Goal: Browse casually: Explore the website without a specific task or goal

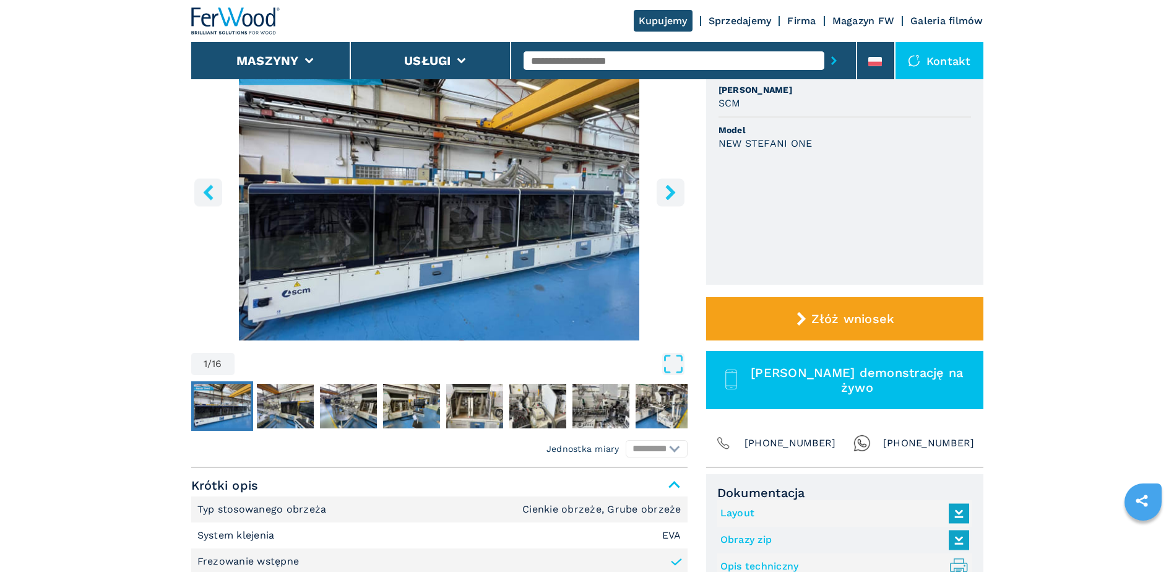
scroll to position [124, 0]
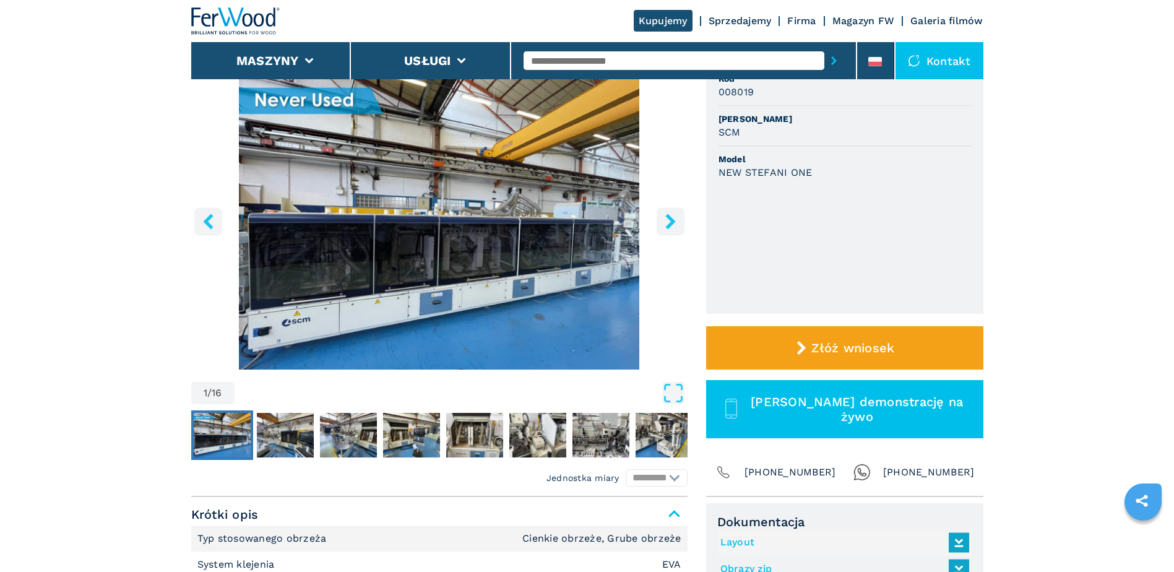
click at [677, 222] on icon "right-button" at bounding box center [670, 221] width 15 height 15
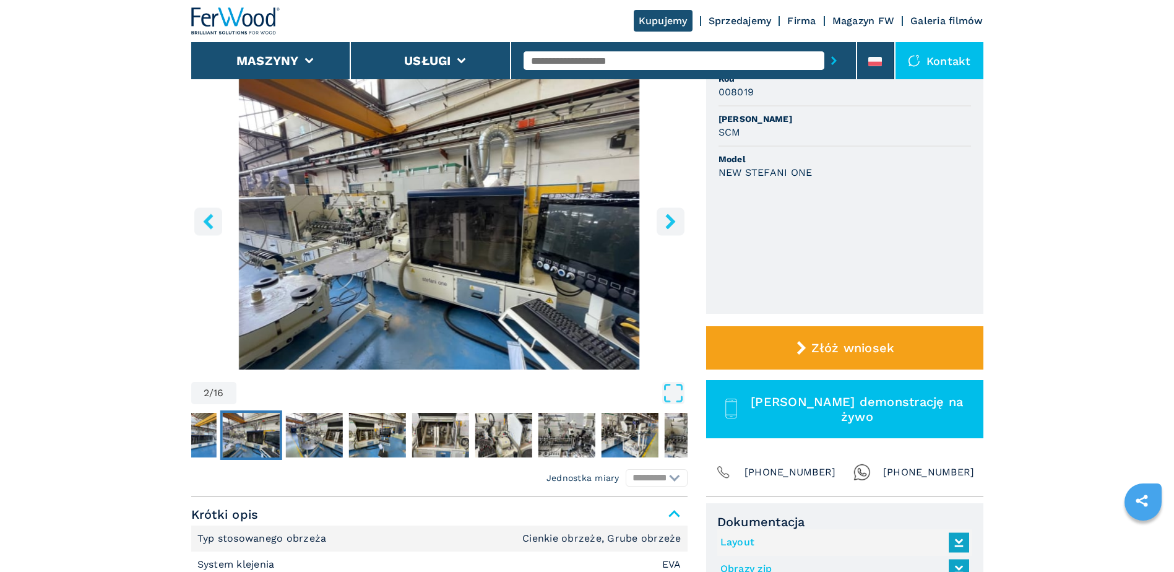
click at [677, 222] on icon "right-button" at bounding box center [670, 221] width 15 height 15
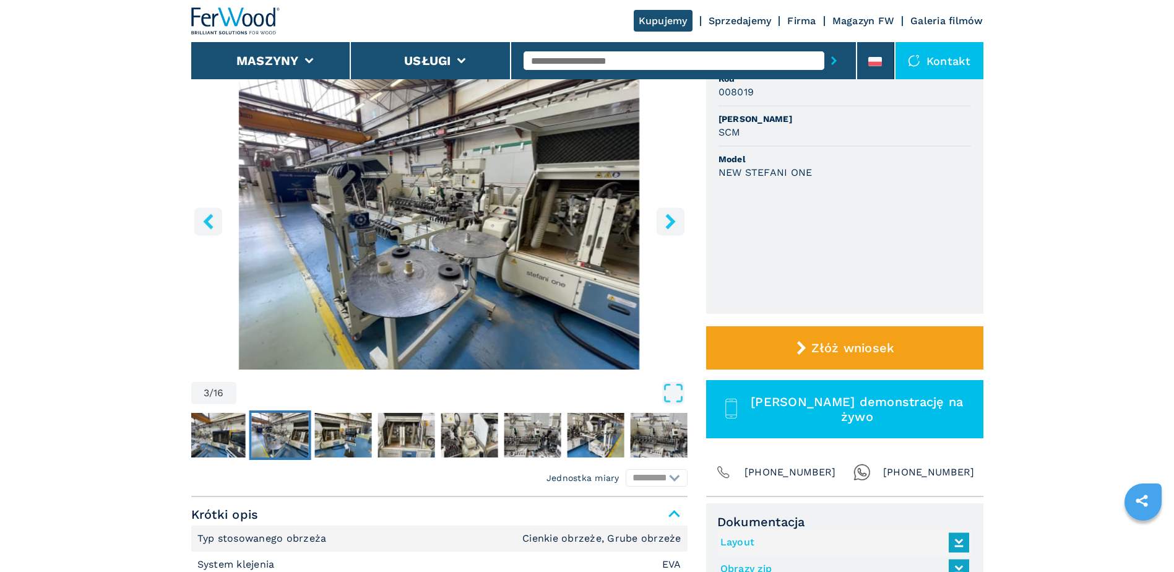
click at [677, 222] on icon "right-button" at bounding box center [670, 221] width 15 height 15
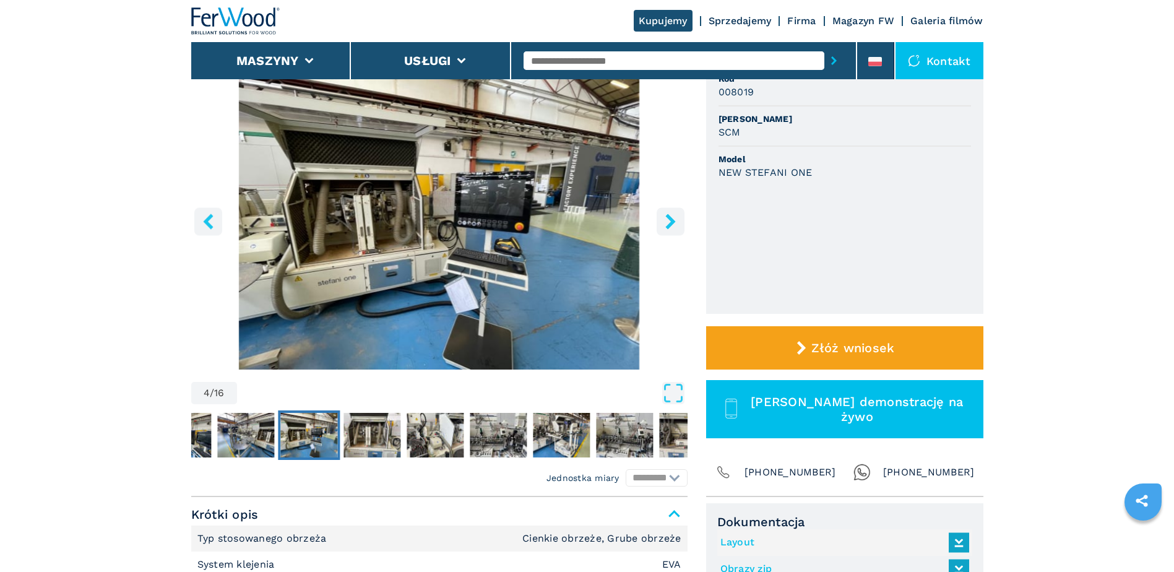
click at [677, 222] on icon "right-button" at bounding box center [670, 221] width 15 height 15
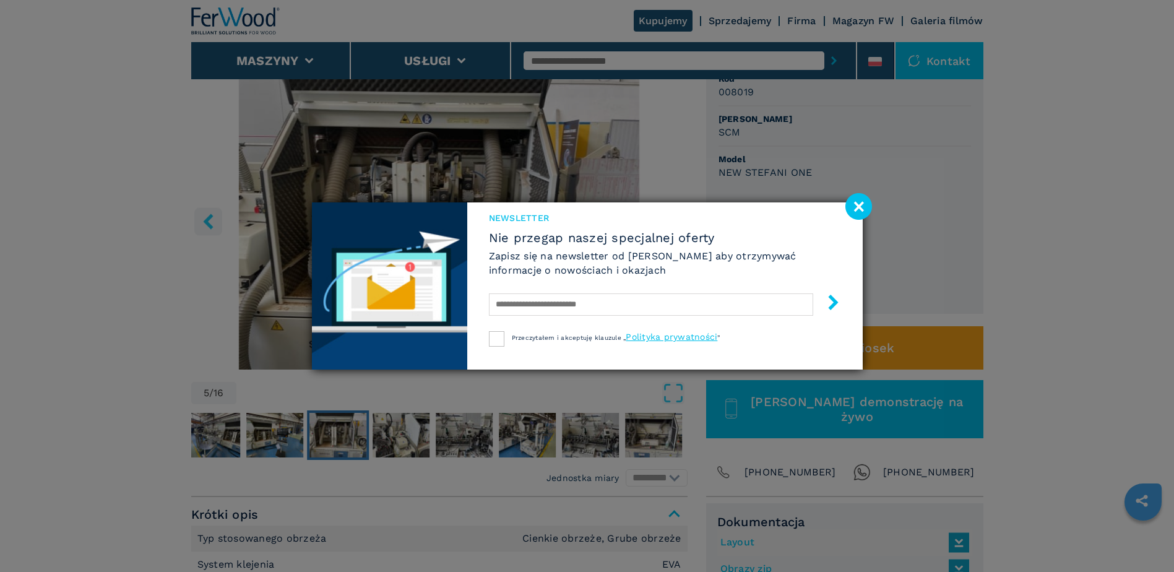
click at [865, 199] on image at bounding box center [858, 206] width 27 height 27
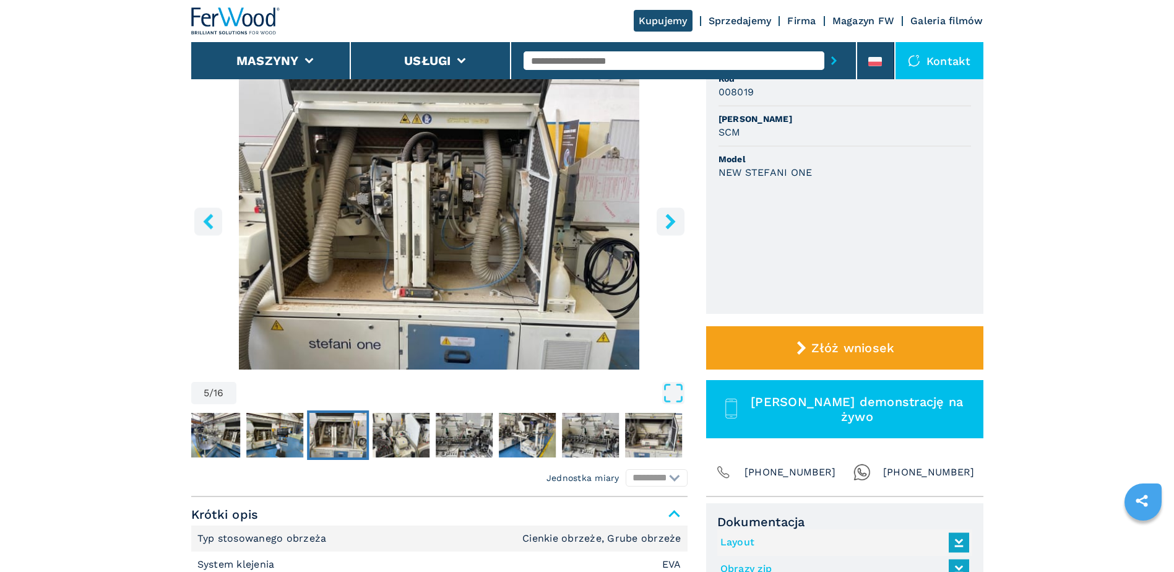
click at [657, 222] on button "right-button" at bounding box center [671, 221] width 28 height 28
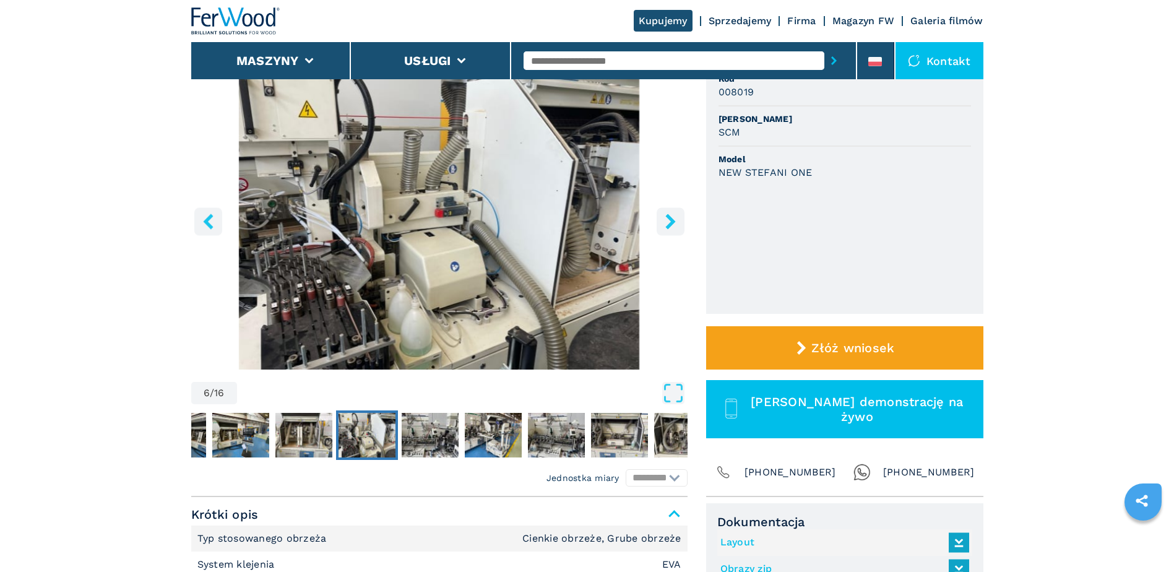
click at [657, 222] on button "right-button" at bounding box center [671, 221] width 28 height 28
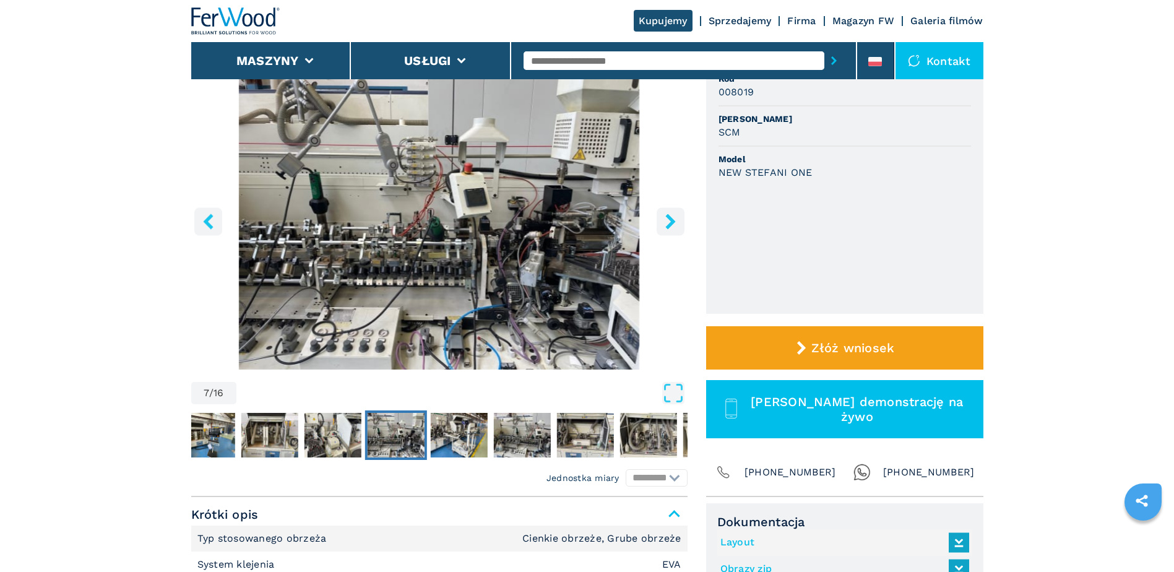
click at [657, 222] on button "right-button" at bounding box center [671, 221] width 28 height 28
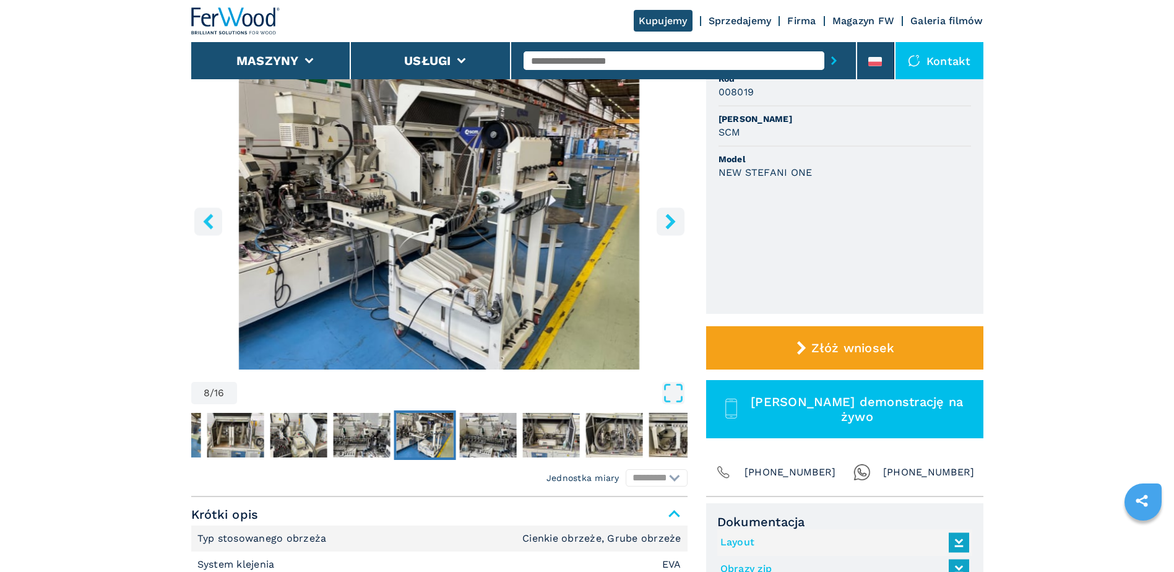
click at [657, 222] on button "right-button" at bounding box center [671, 221] width 28 height 28
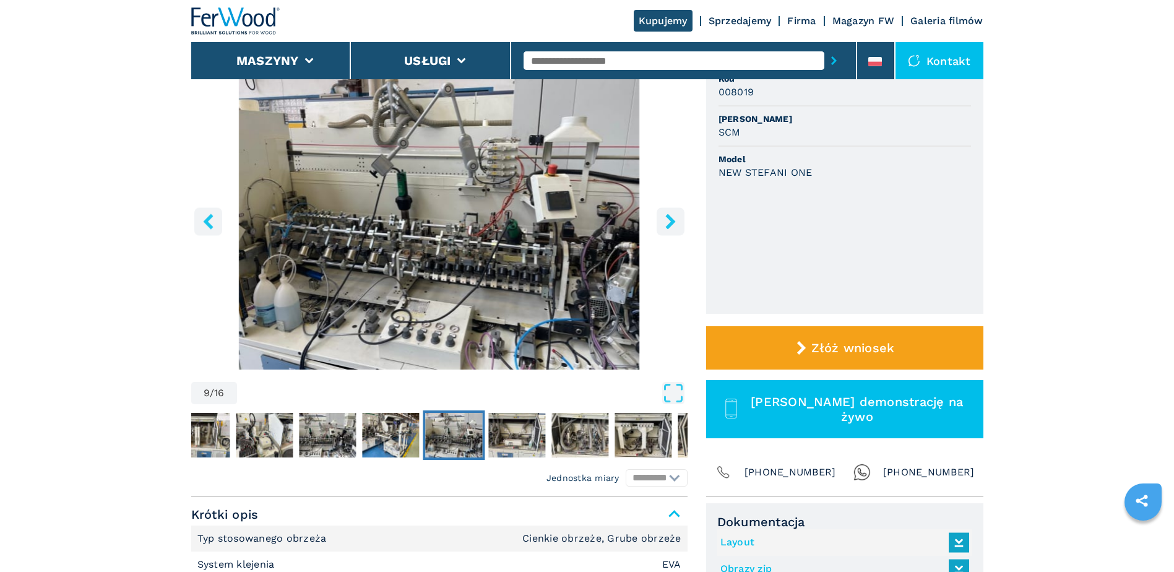
click at [657, 222] on button "right-button" at bounding box center [671, 221] width 28 height 28
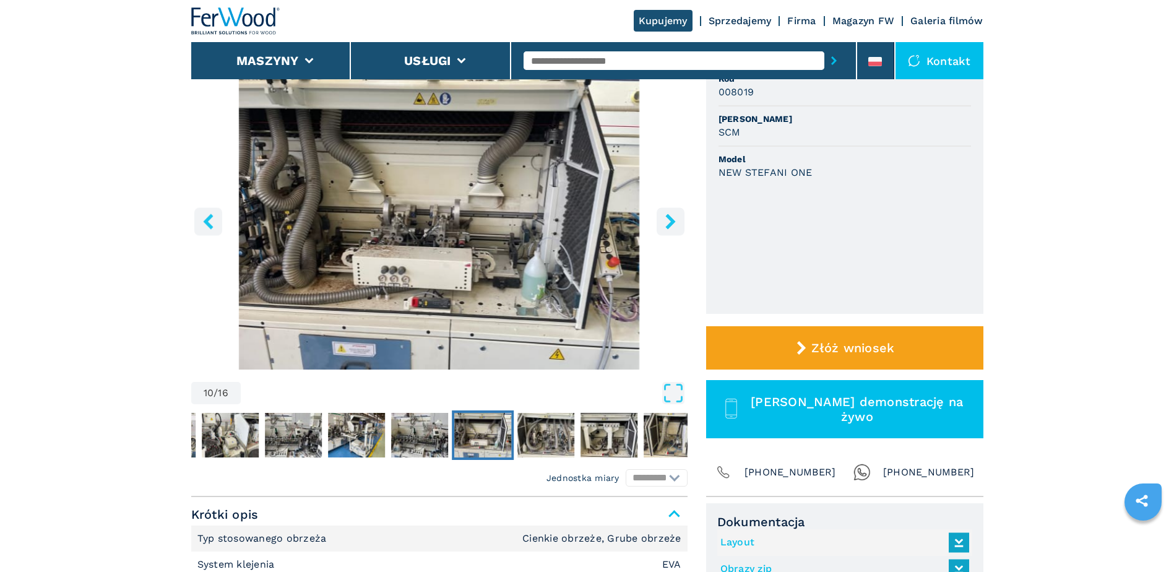
click at [657, 222] on button "right-button" at bounding box center [671, 221] width 28 height 28
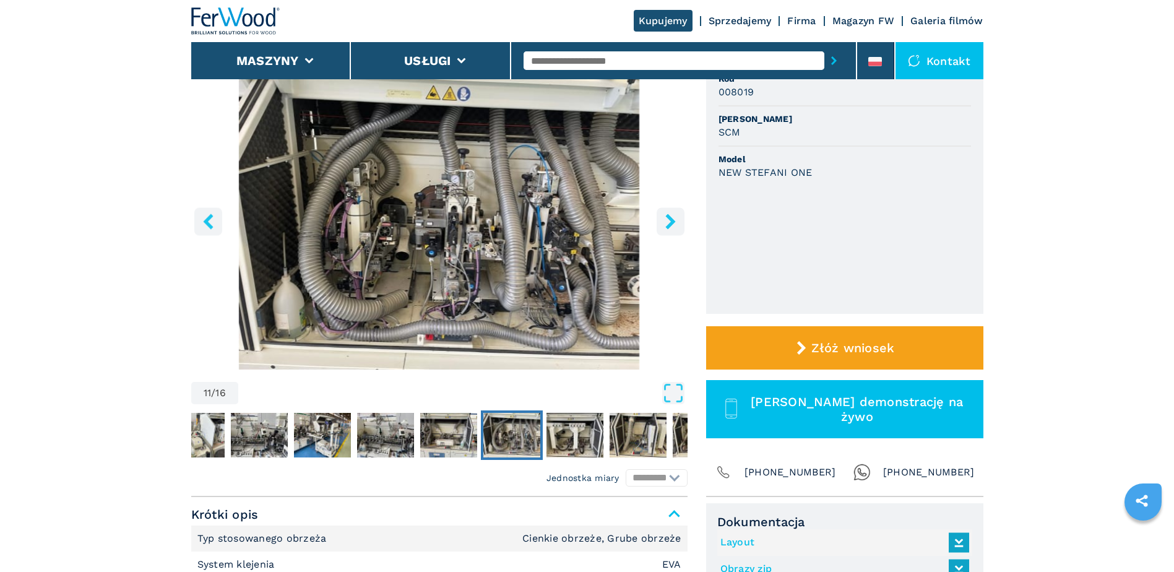
click at [657, 222] on button "right-button" at bounding box center [671, 221] width 28 height 28
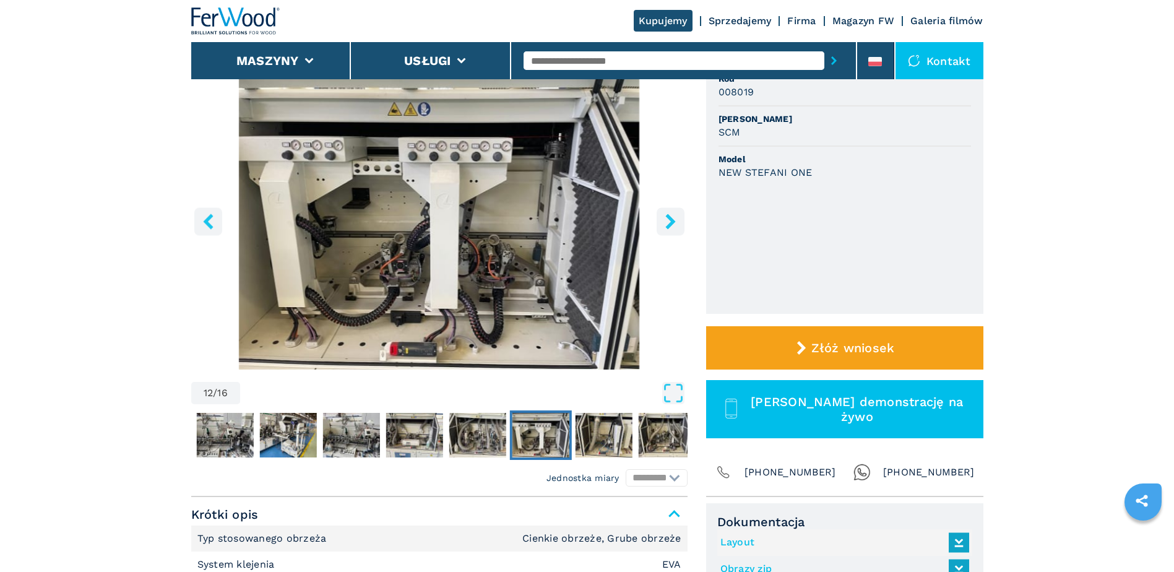
click at [657, 222] on button "right-button" at bounding box center [671, 221] width 28 height 28
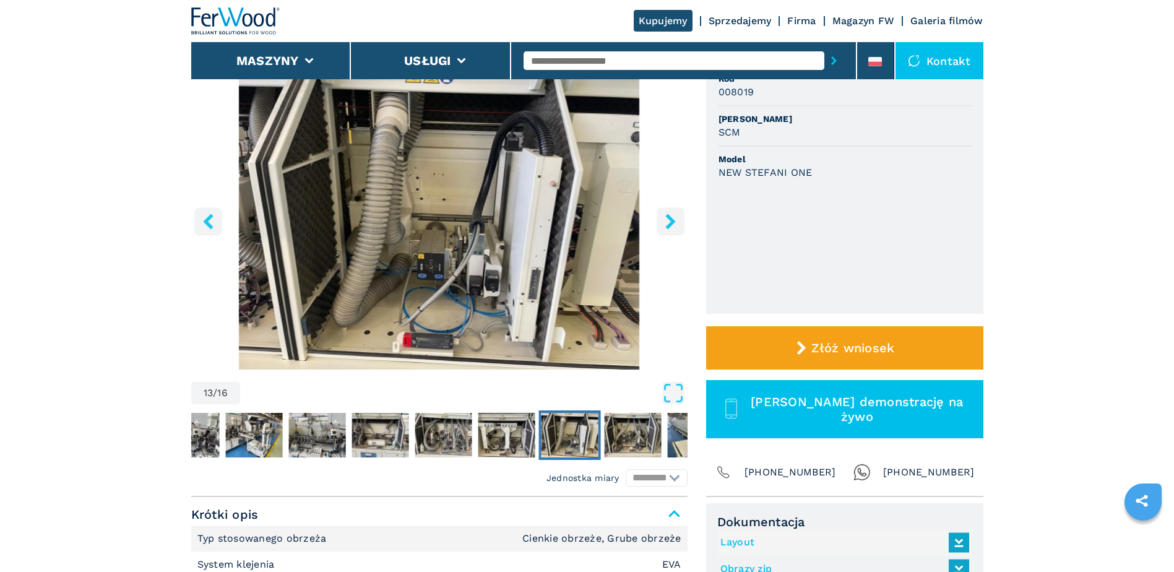
click at [657, 222] on button "right-button" at bounding box center [671, 221] width 28 height 28
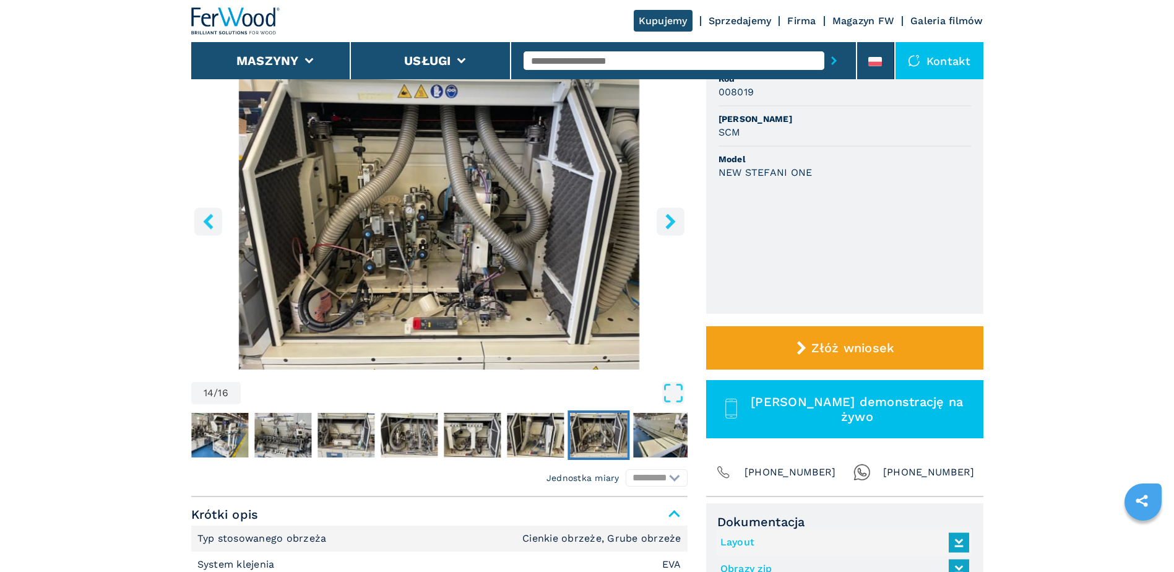
click at [657, 222] on button "right-button" at bounding box center [671, 221] width 28 height 28
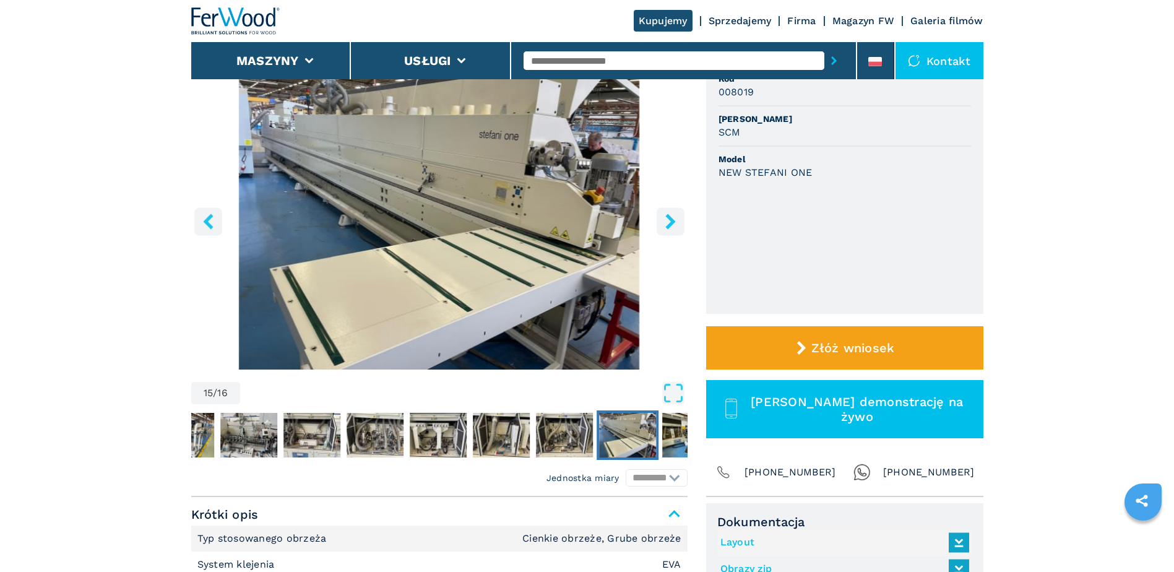
click at [657, 222] on button "right-button" at bounding box center [671, 221] width 28 height 28
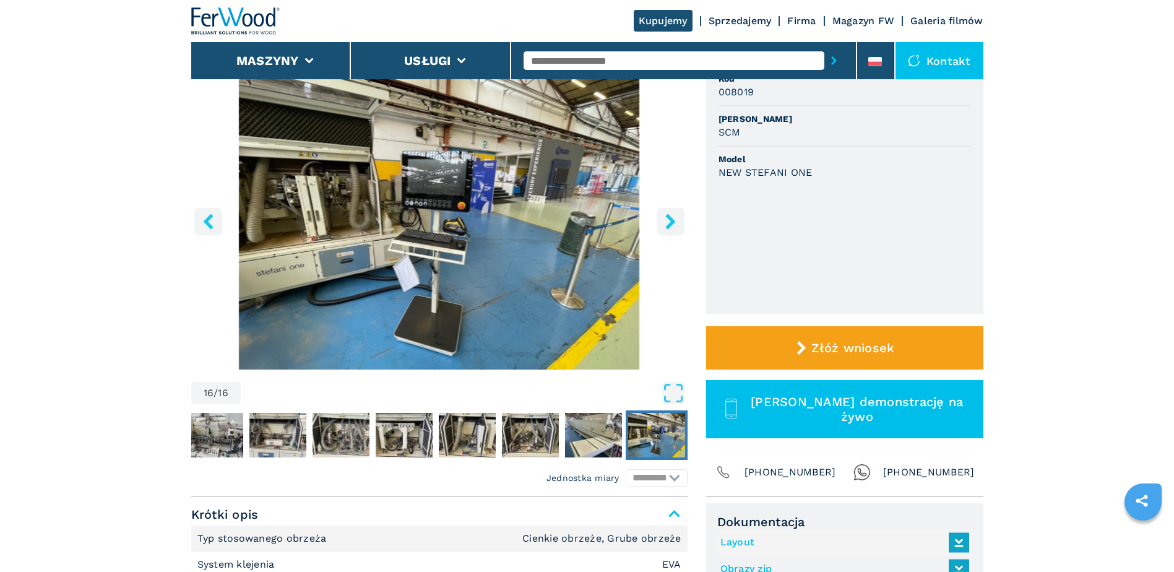
click at [657, 222] on button "right-button" at bounding box center [671, 221] width 28 height 28
